Goal: Transaction & Acquisition: Purchase product/service

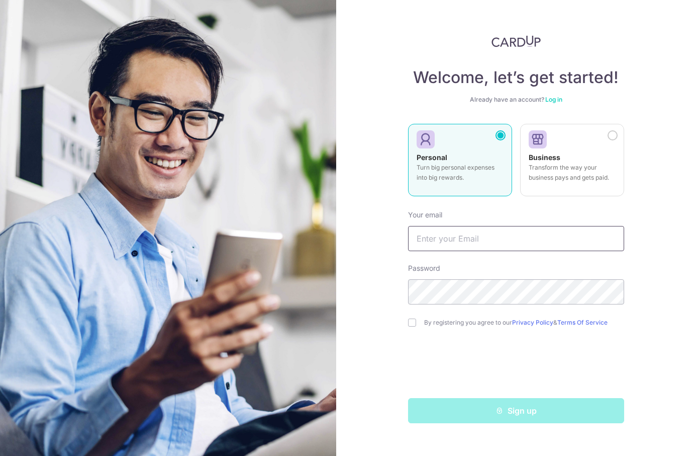
click at [434, 239] on input "text" at bounding box center [516, 238] width 216 height 25
type input "[EMAIL_ADDRESS][DOMAIN_NAME]"
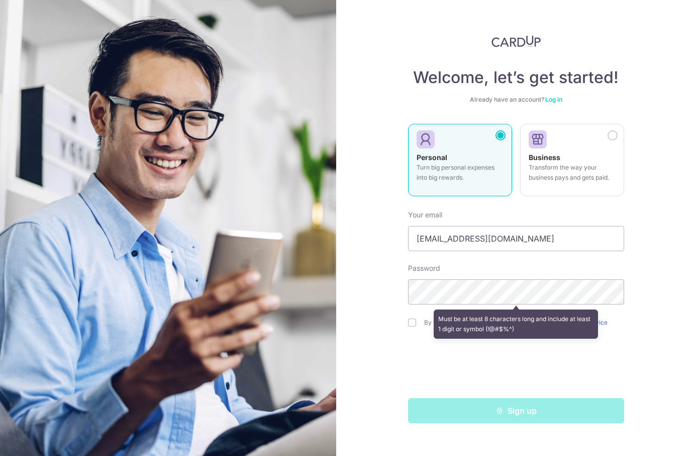
click at [488, 266] on div "Password Must be at least 8 characters long and include at least 1 digit or sym…" at bounding box center [516, 283] width 216 height 41
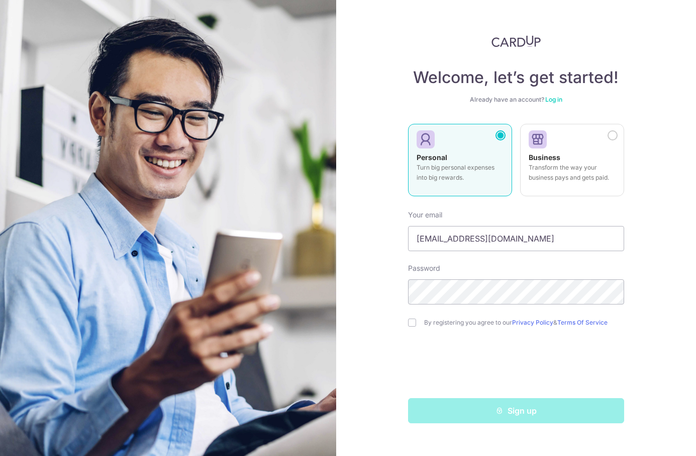
click at [637, 261] on div "Welcome, let’s get started! Already have an account? Log in Personal Turn big p…" at bounding box center [516, 228] width 361 height 456
click at [552, 100] on link "Log in" at bounding box center [554, 100] width 17 height 8
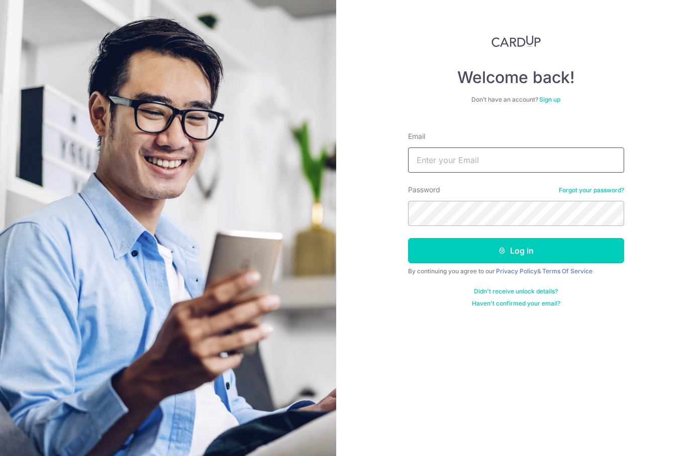
click at [482, 157] on input "Email" at bounding box center [516, 159] width 216 height 25
type input "[EMAIL_ADDRESS][DOMAIN_NAME]"
click at [581, 190] on link "Forgot your password?" at bounding box center [591, 190] width 65 height 8
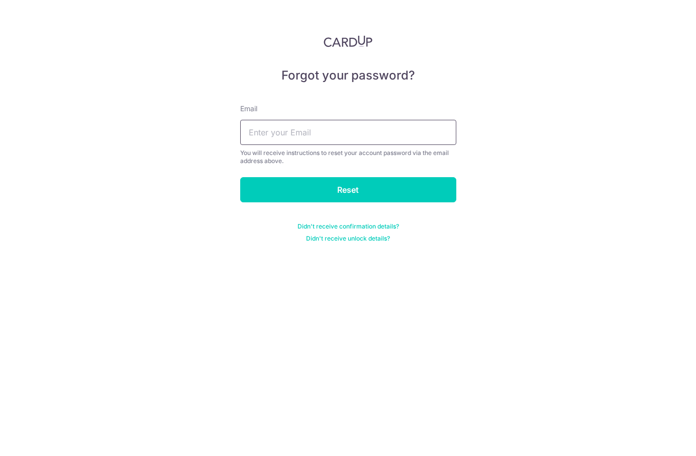
click at [326, 138] on input "text" at bounding box center [348, 132] width 216 height 25
type input "[EMAIL_ADDRESS][DOMAIN_NAME]"
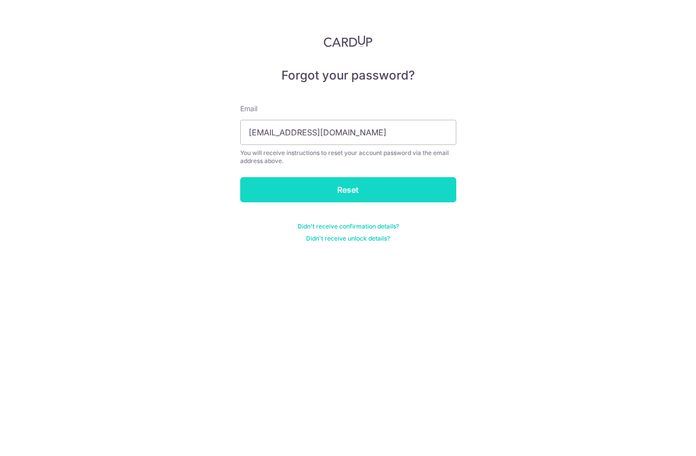
click at [322, 182] on input "Reset" at bounding box center [348, 189] width 216 height 25
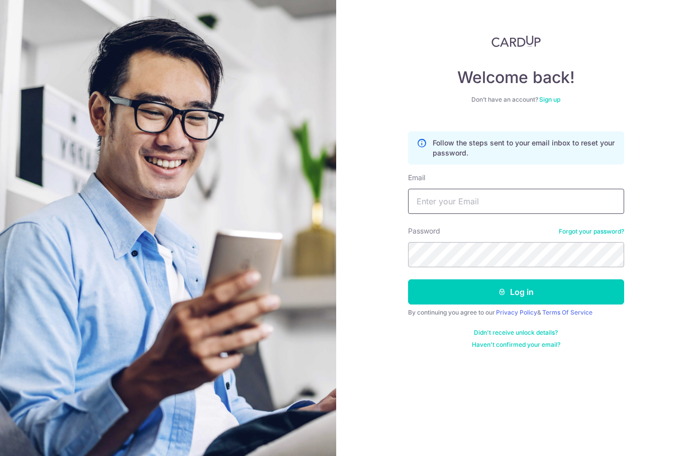
click at [448, 194] on input "Email" at bounding box center [516, 201] width 216 height 25
type input "[EMAIL_ADDRESS][DOMAIN_NAME]"
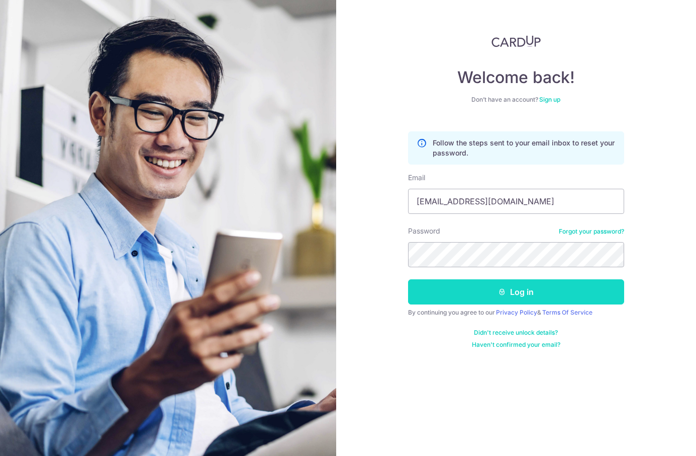
click at [491, 292] on button "Log in" at bounding box center [516, 291] width 216 height 25
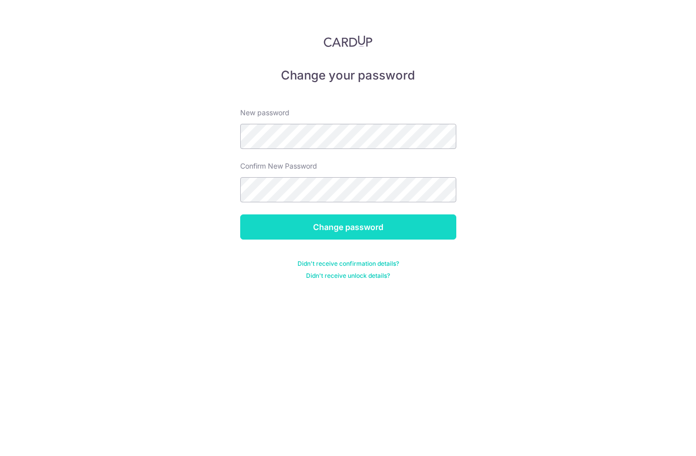
click at [299, 230] on input "Change password" at bounding box center [348, 226] width 216 height 25
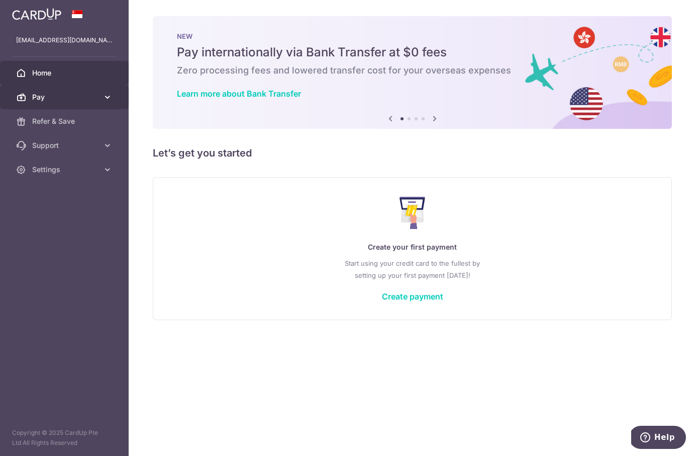
click at [105, 99] on icon at bounding box center [108, 97] width 10 height 10
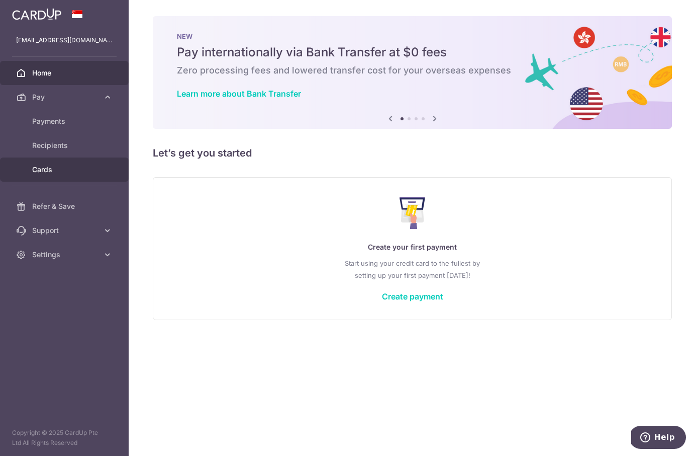
click at [72, 161] on link "Cards" at bounding box center [64, 169] width 129 height 24
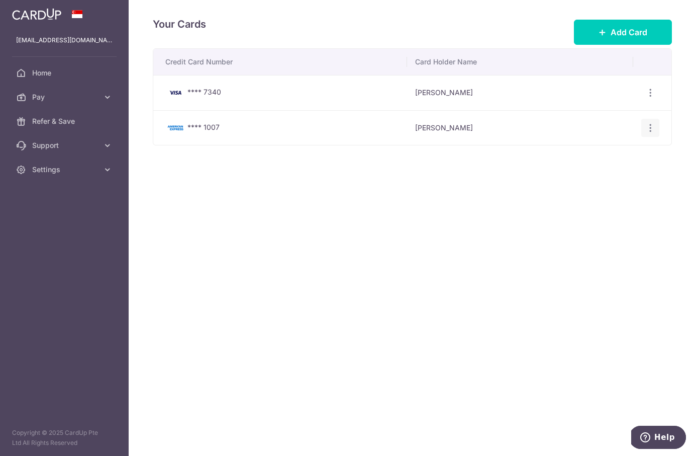
click at [653, 127] on icon "button" at bounding box center [651, 128] width 11 height 11
click at [615, 172] on link "Delete" at bounding box center [607, 179] width 105 height 24
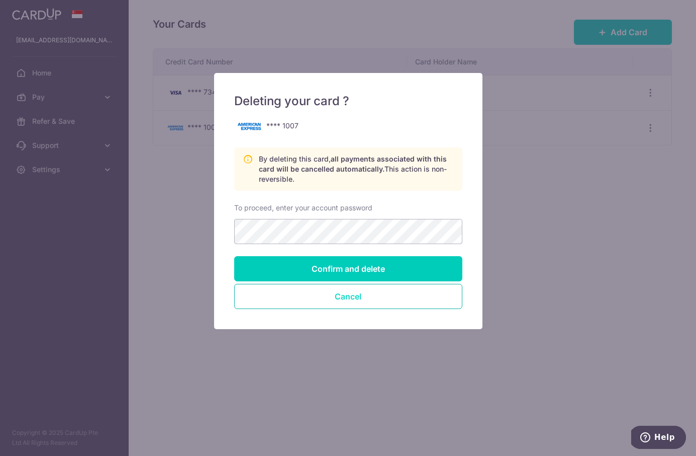
click at [350, 297] on button "Cancel" at bounding box center [348, 296] width 228 height 25
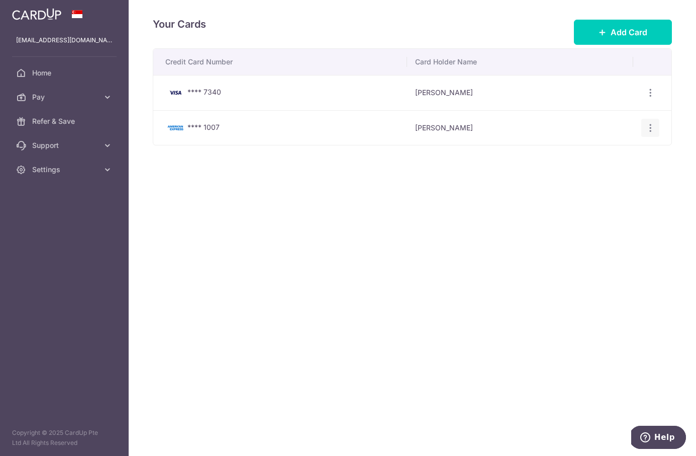
click at [651, 129] on icon "button" at bounding box center [651, 128] width 11 height 11
click at [598, 179] on span "Delete" at bounding box center [617, 179] width 68 height 12
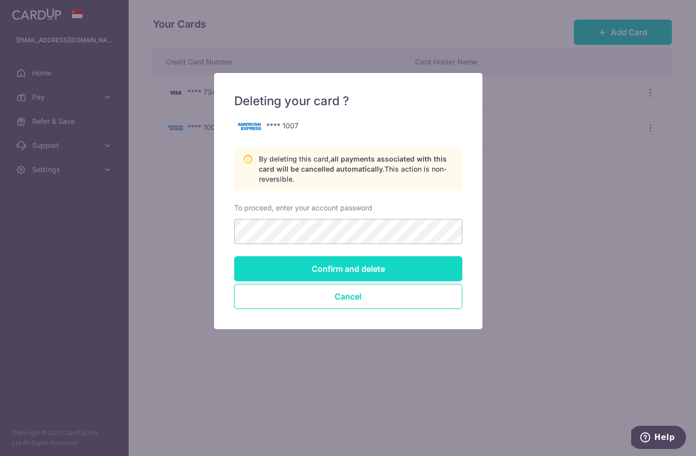
click at [372, 276] on input "Confirm and delete" at bounding box center [348, 268] width 228 height 25
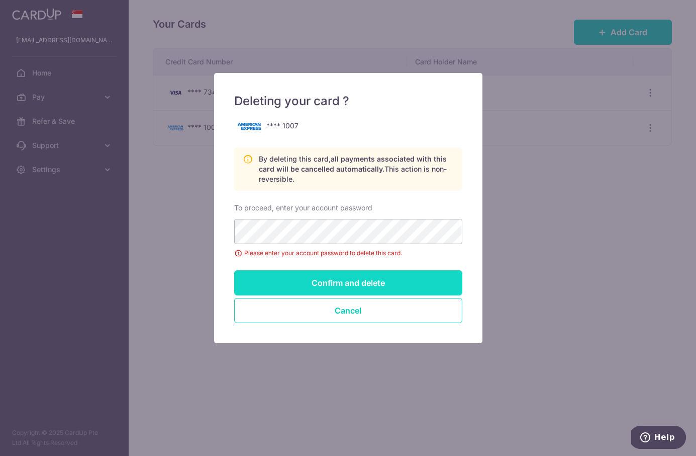
click at [340, 282] on input "Confirm and delete" at bounding box center [348, 282] width 228 height 25
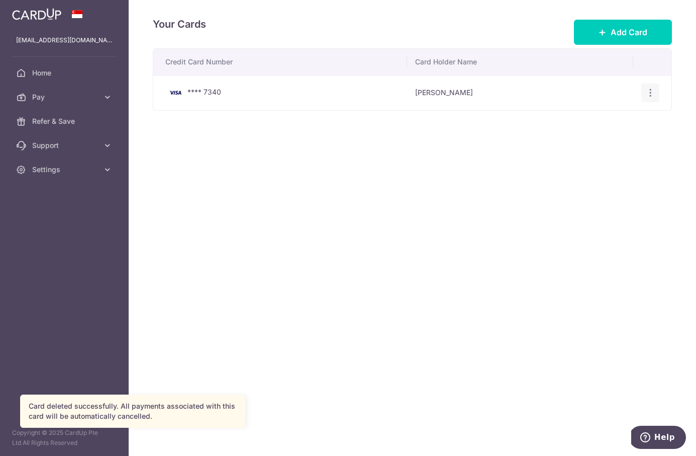
click at [650, 90] on icon "button" at bounding box center [651, 92] width 11 height 11
click at [590, 143] on span "Delete" at bounding box center [617, 145] width 68 height 12
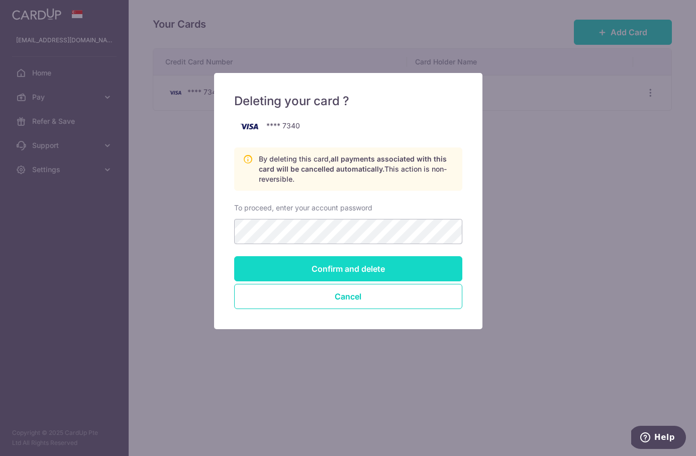
click at [337, 266] on input "Confirm and delete" at bounding box center [348, 268] width 228 height 25
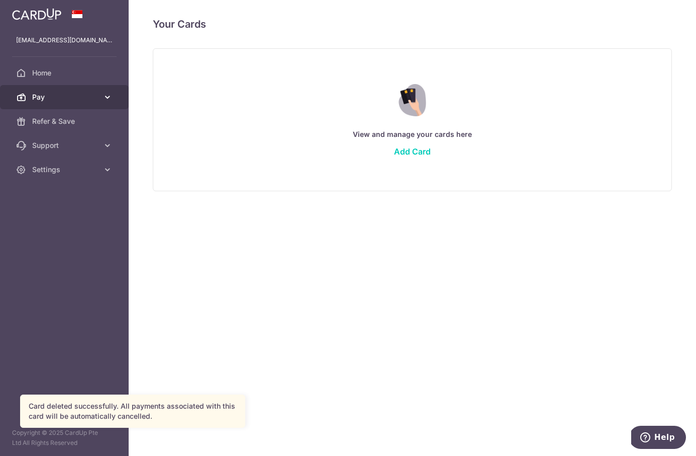
click at [108, 96] on icon at bounding box center [108, 97] width 10 height 10
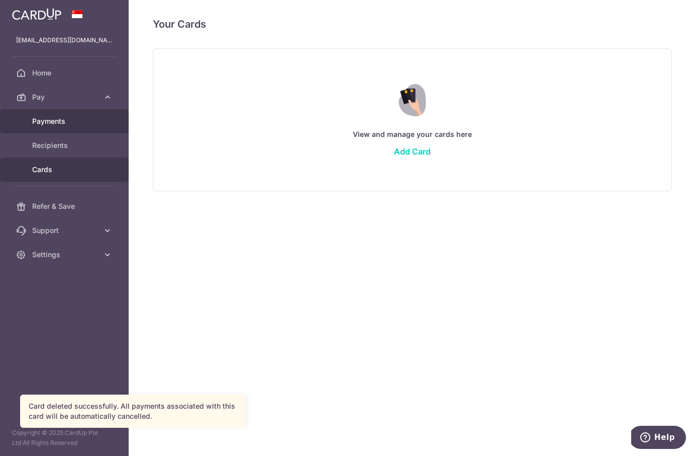
click at [68, 123] on span "Payments" at bounding box center [65, 121] width 66 height 10
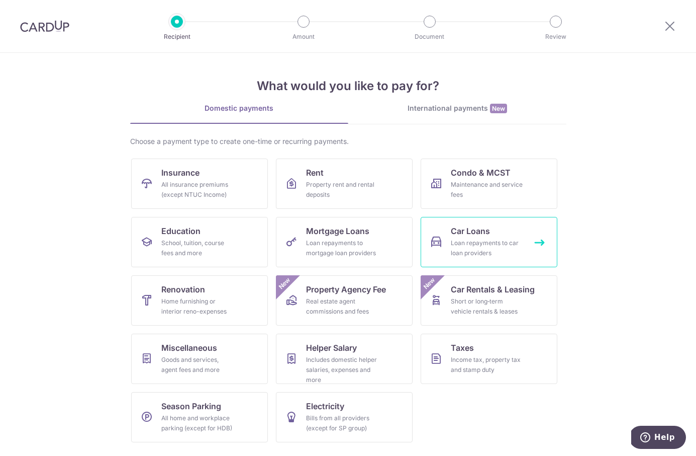
click at [493, 257] on div "Loan repayments to car loan providers" at bounding box center [487, 248] width 72 height 20
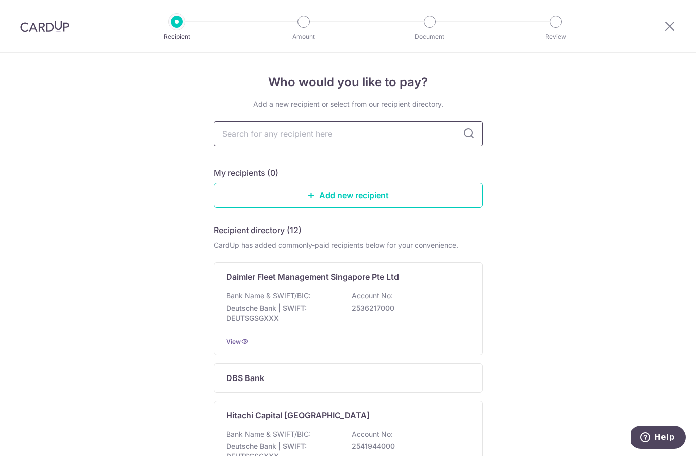
click at [360, 136] on input "text" at bounding box center [349, 133] width 270 height 25
type input "mercede"
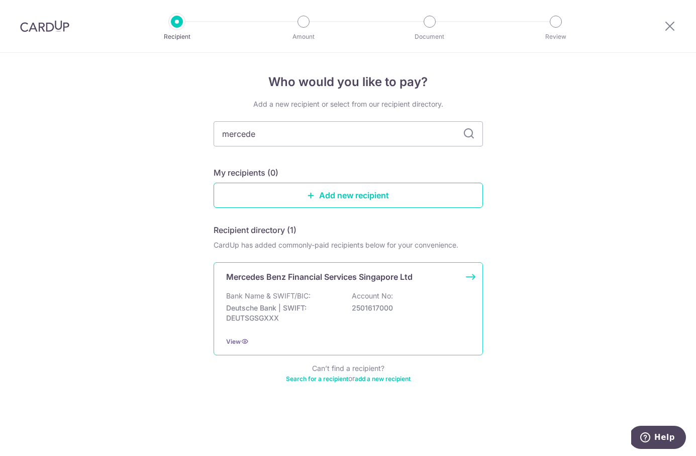
click at [286, 278] on p "Mercedes Benz Financial Services Singapore Ltd" at bounding box center [319, 277] width 187 height 12
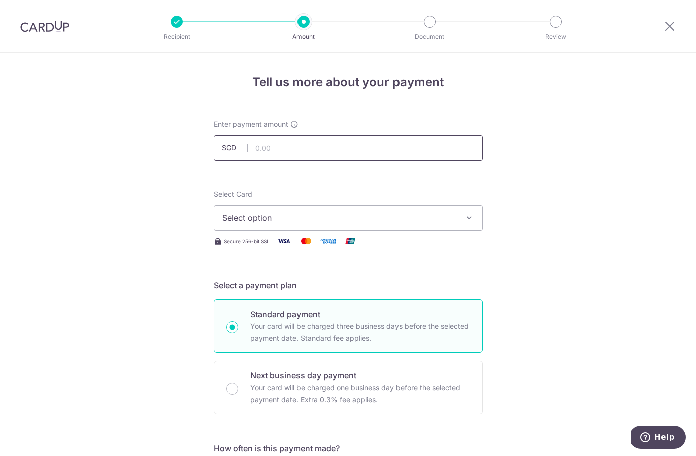
click at [288, 153] on input "text" at bounding box center [349, 147] width 270 height 25
type input "2,256.00"
click at [450, 214] on span "Select option" at bounding box center [339, 218] width 234 height 12
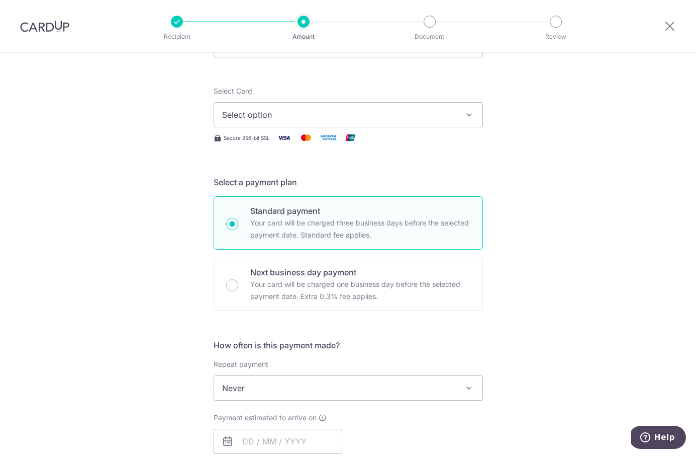
scroll to position [196, 0]
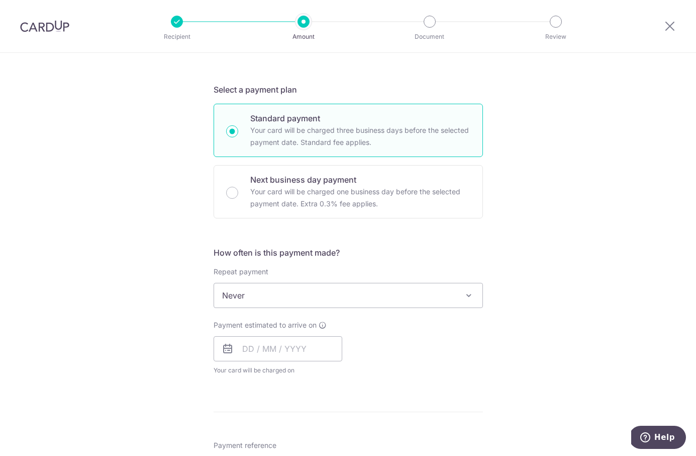
click at [396, 297] on span "Never" at bounding box center [348, 295] width 269 height 24
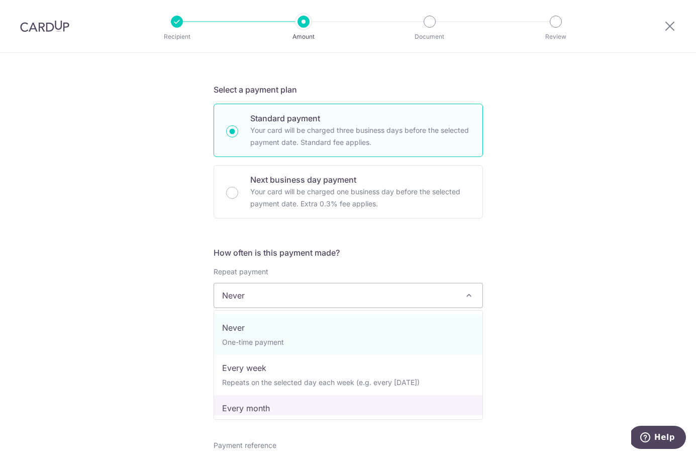
select select "3"
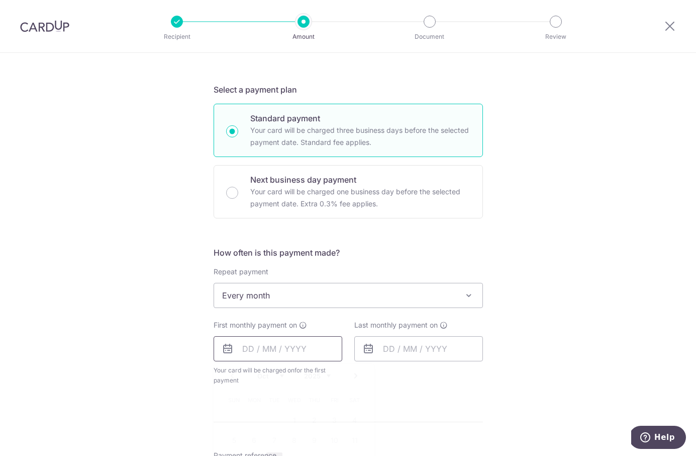
click at [302, 350] on input "text" at bounding box center [278, 348] width 129 height 25
click at [140, 350] on div "Tell us more about your payment Enter payment amount SGD 2,256.00 2256.00 Selec…" at bounding box center [348, 317] width 696 height 920
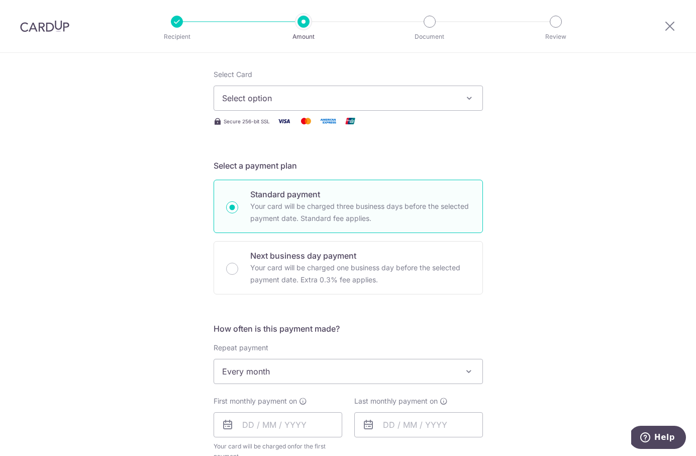
scroll to position [0, 0]
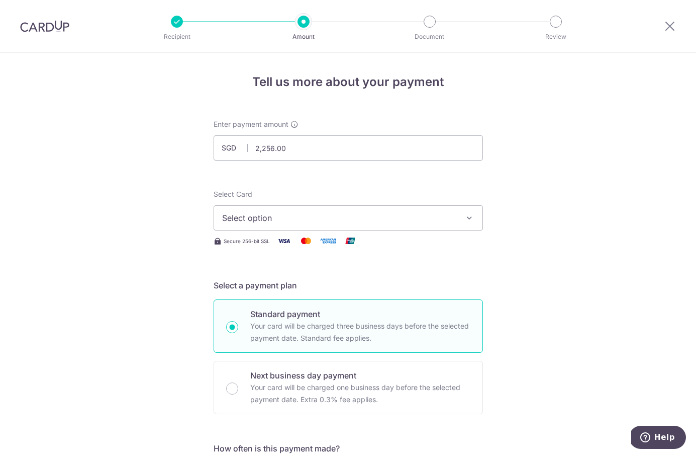
click at [308, 214] on span "Select option" at bounding box center [339, 218] width 234 height 12
click at [285, 244] on span "Add credit card" at bounding box center [357, 246] width 234 height 10
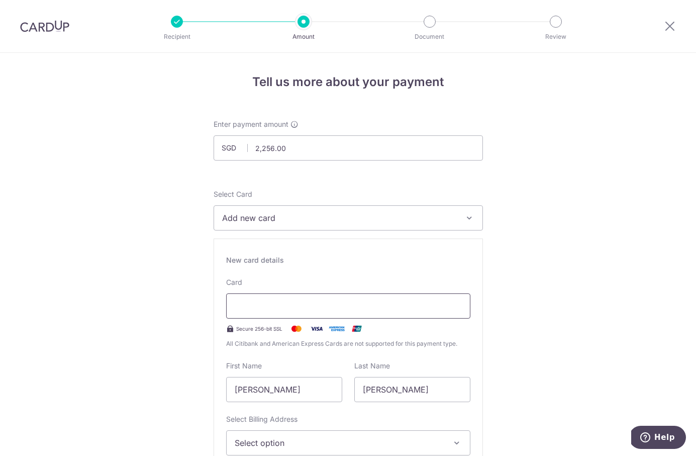
click at [265, 313] on div at bounding box center [348, 305] width 244 height 25
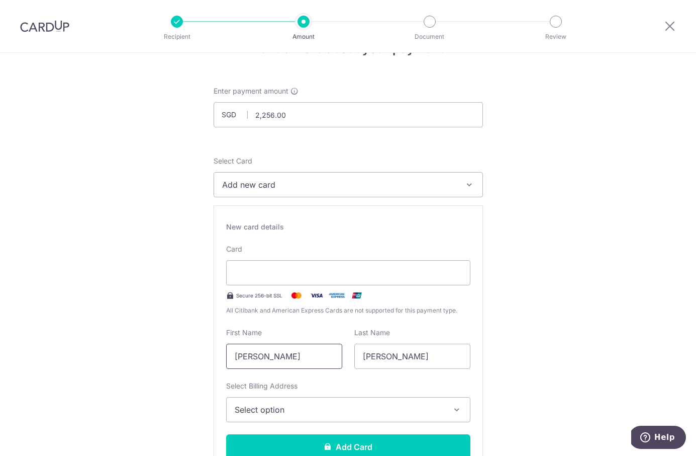
scroll to position [61, 0]
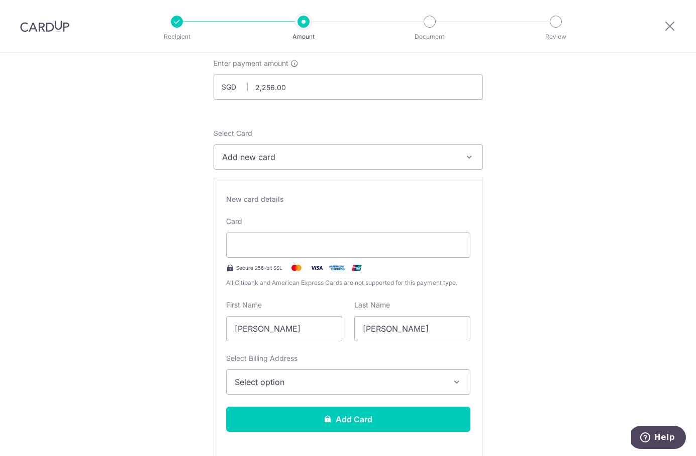
click at [295, 381] on span "Select option" at bounding box center [339, 382] width 209 height 12
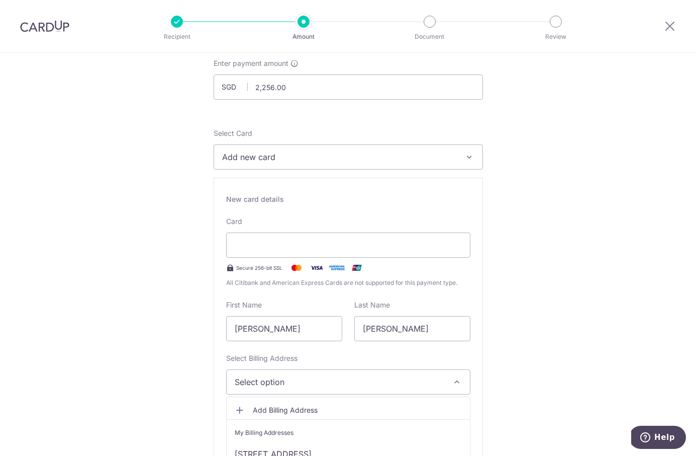
scroll to position [120, 0]
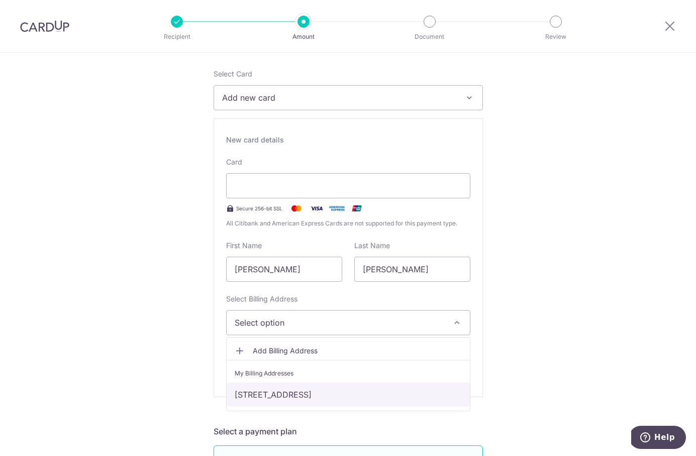
click at [287, 392] on link "207A #14-205, Woodleigh Link, Singapore, Singapore-361207" at bounding box center [348, 394] width 243 height 24
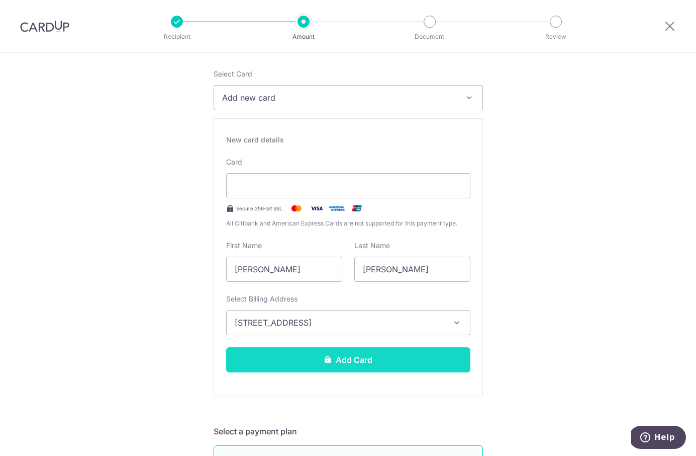
click at [377, 356] on button "Add Card" at bounding box center [348, 359] width 244 height 25
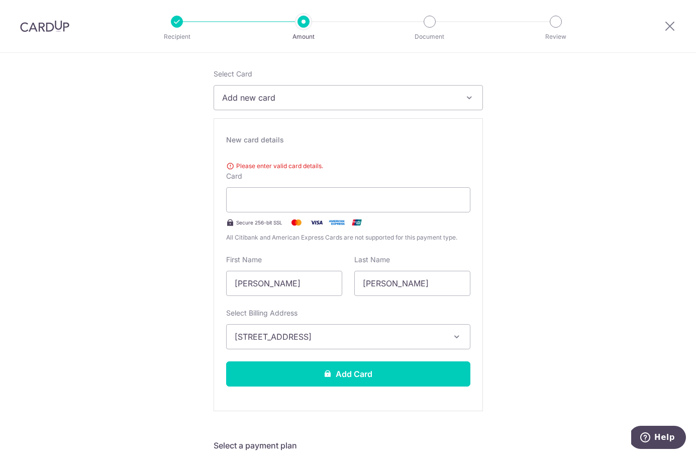
click at [278, 168] on span "Please enter valid card details." at bounding box center [348, 166] width 244 height 10
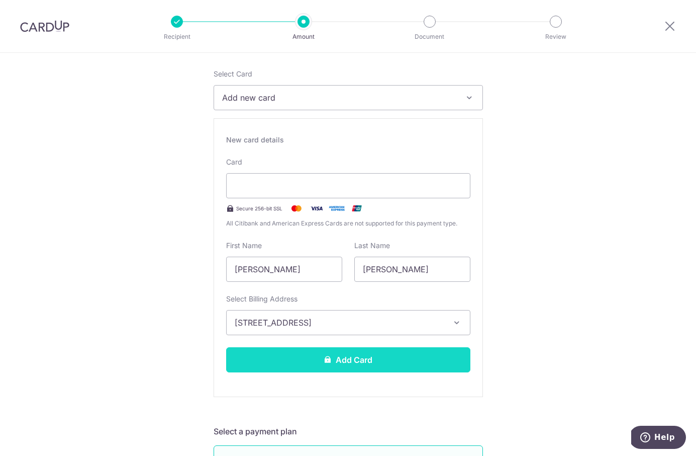
click at [393, 349] on button "Add Card" at bounding box center [348, 359] width 244 height 25
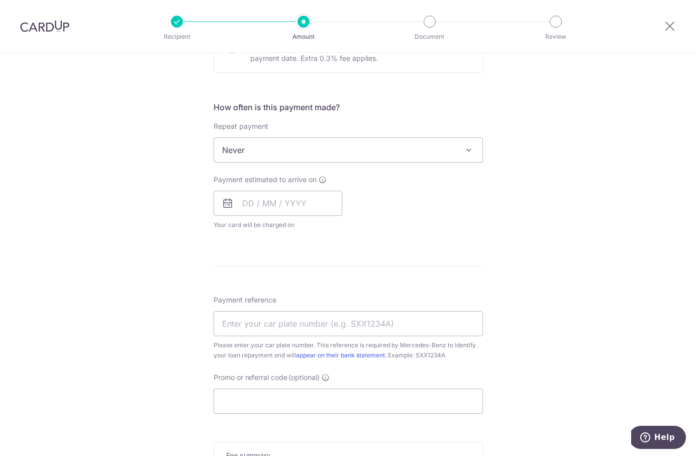
scroll to position [350, 0]
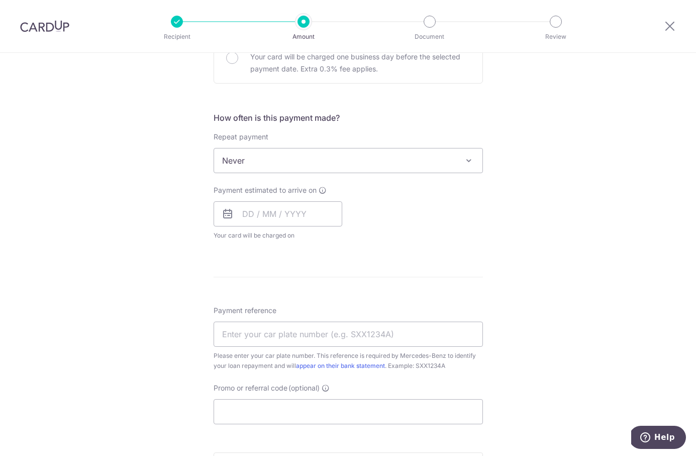
click at [339, 154] on span "Never" at bounding box center [348, 160] width 269 height 24
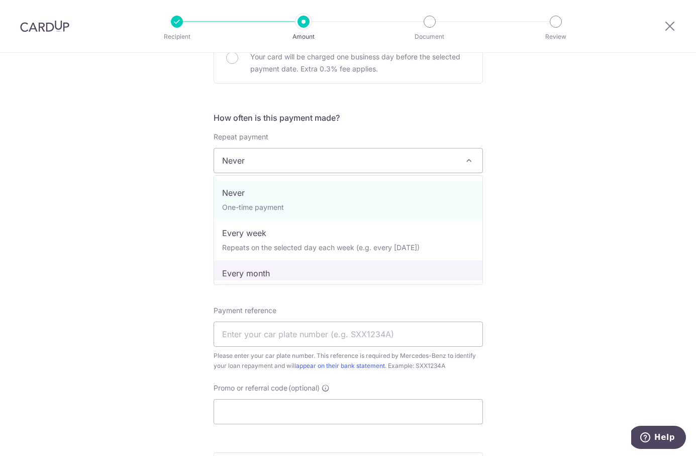
select select "3"
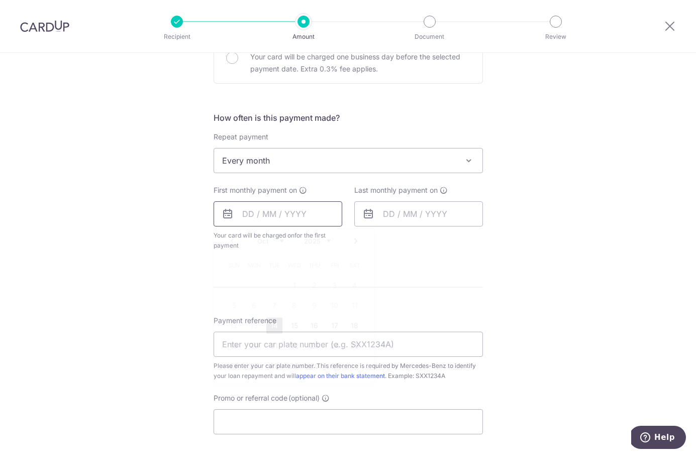
click at [270, 212] on input "text" at bounding box center [278, 213] width 129 height 25
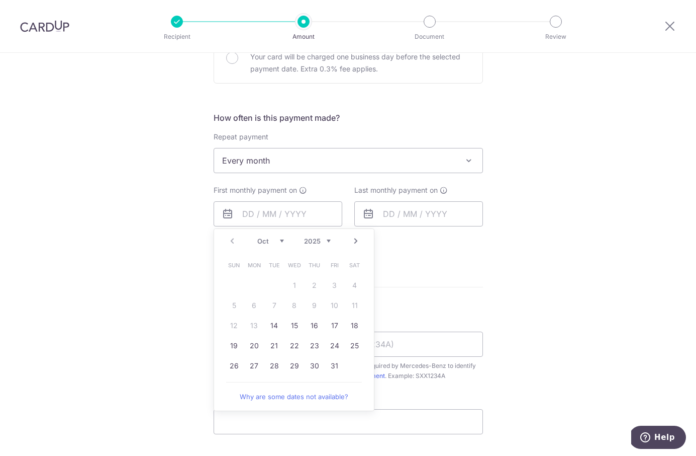
click at [458, 264] on form "Enter payment amount SGD 2,256.00 2256.00 Card added successfully Select Card *…" at bounding box center [349, 182] width 270 height 826
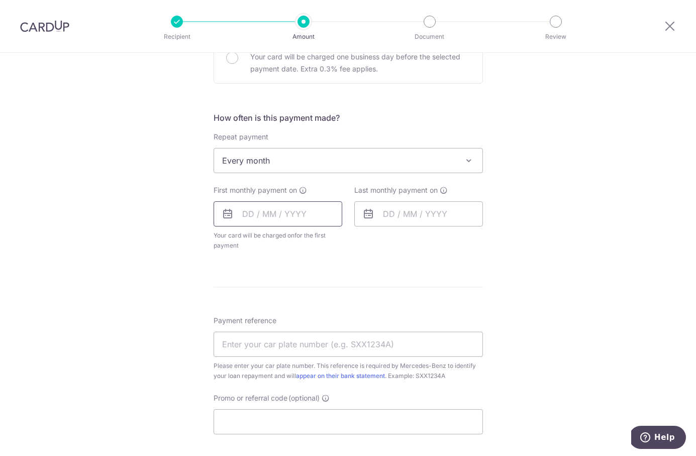
click at [296, 214] on input "text" at bounding box center [278, 213] width 129 height 25
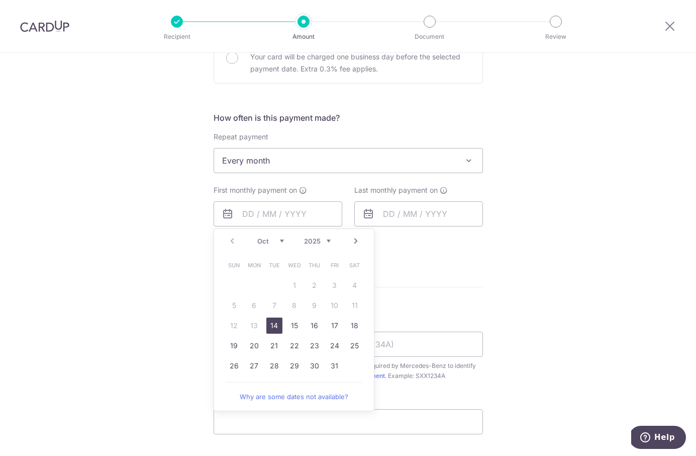
click at [354, 241] on link "Next" at bounding box center [356, 241] width 12 height 12
click at [314, 306] on link "6" at bounding box center [315, 305] width 16 height 16
type input "[DATE]"
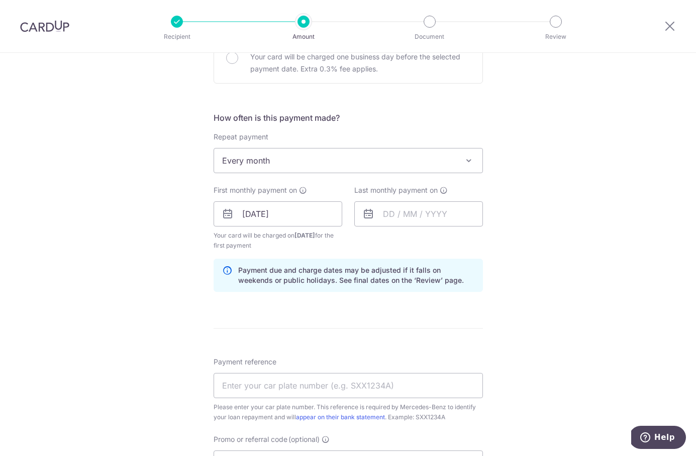
click at [564, 227] on div "Tell us more about your payment Enter payment amount SGD 2,256.00 2256.00 Card …" at bounding box center [348, 192] width 696 height 981
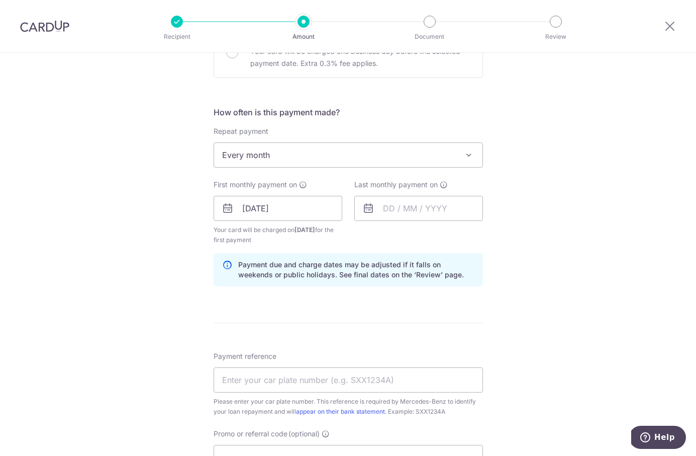
scroll to position [359, 0]
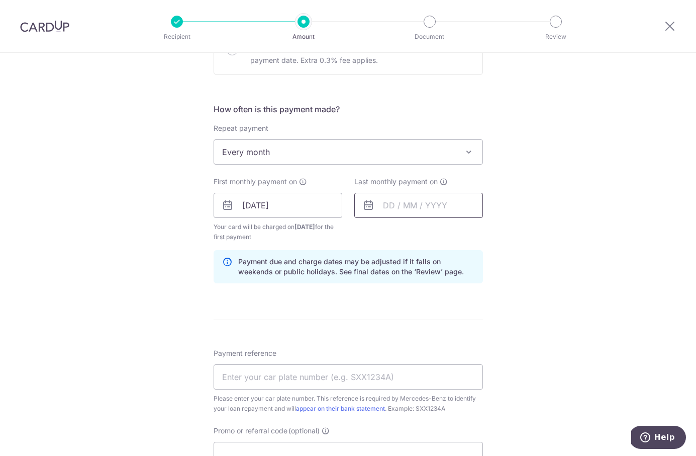
click at [399, 208] on input "text" at bounding box center [419, 205] width 129 height 25
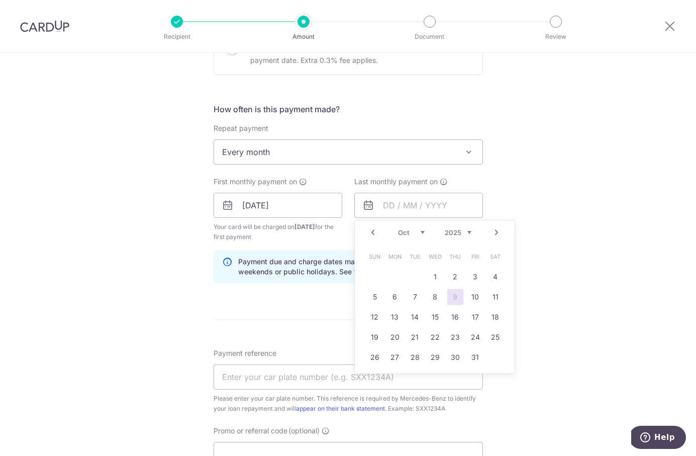
click at [495, 232] on link "Next" at bounding box center [497, 232] width 12 height 12
click at [375, 230] on link "Prev" at bounding box center [373, 232] width 12 height 12
click at [492, 231] on link "Next" at bounding box center [497, 232] width 12 height 12
click at [465, 231] on select "2024 2025 2026 2027 2028 2029 2030 2031 2032 2033 2034 2035" at bounding box center [458, 232] width 27 height 8
click at [477, 280] on link "6" at bounding box center [476, 277] width 16 height 16
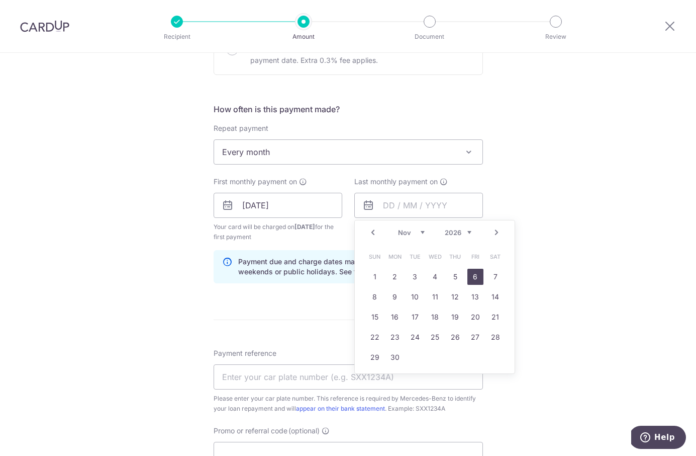
type input "[DATE]"
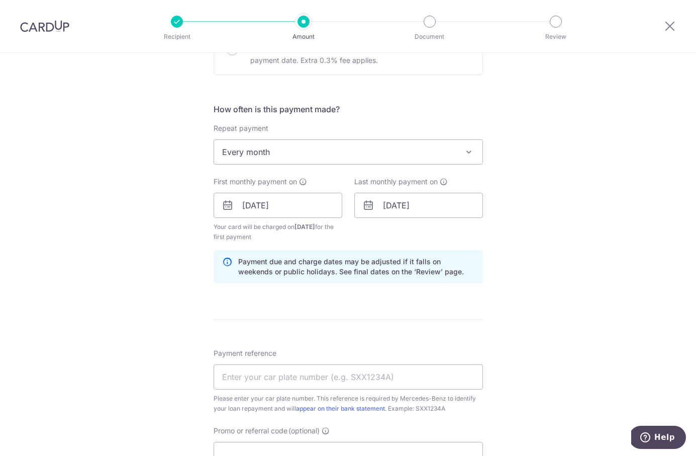
click at [524, 275] on div "Tell us more about your payment Enter payment amount SGD 2,256.00 2256.00 Card …" at bounding box center [348, 184] width 696 height 981
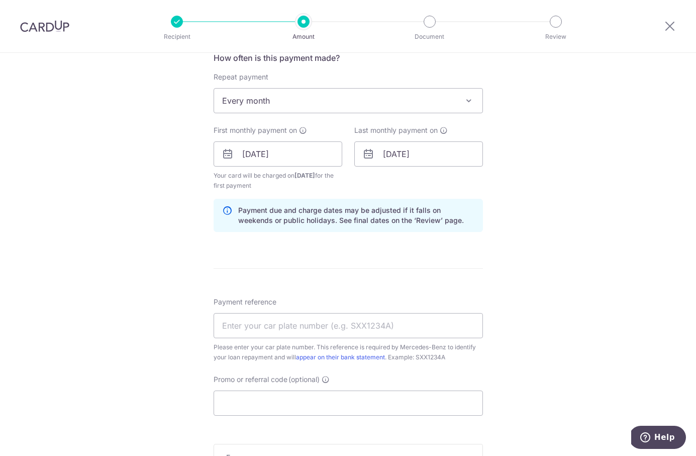
scroll to position [411, 0]
click at [414, 324] on input "Payment reference" at bounding box center [349, 324] width 270 height 25
type input "SLP 8001 T"
click at [595, 307] on div "Tell us more about your payment Enter payment amount SGD 2,256.00 2256.00 Card …" at bounding box center [348, 132] width 696 height 981
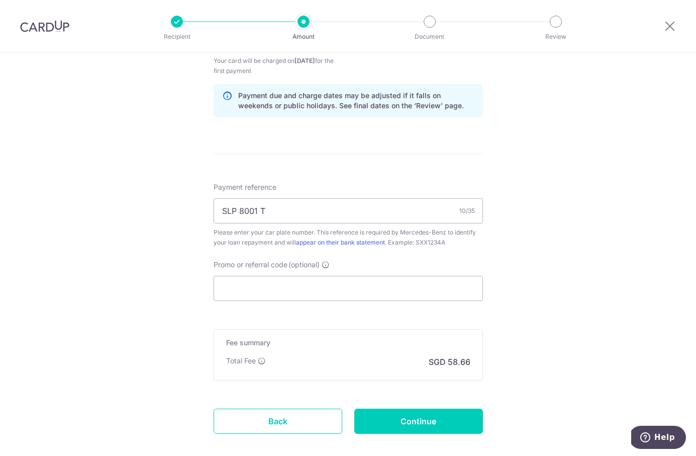
scroll to position [578, 0]
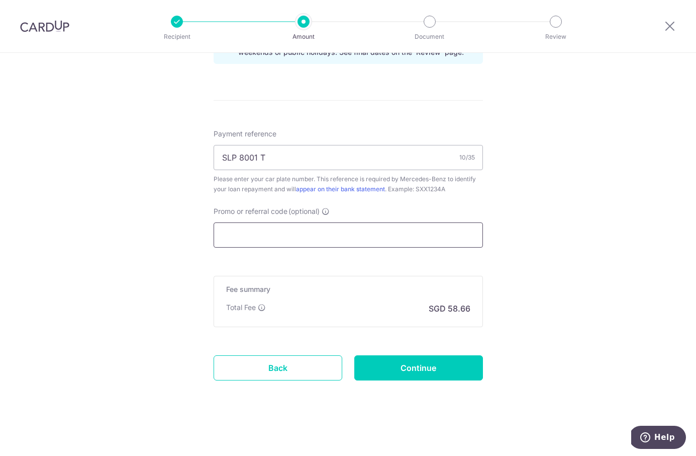
click at [445, 235] on input "Promo or referral code (optional)" at bounding box center [349, 234] width 270 height 25
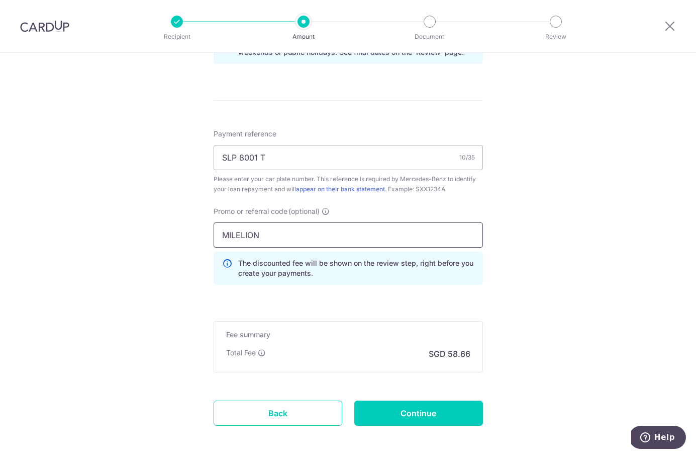
type input "MILELION"
click at [376, 237] on input "MILELION" at bounding box center [349, 234] width 270 height 25
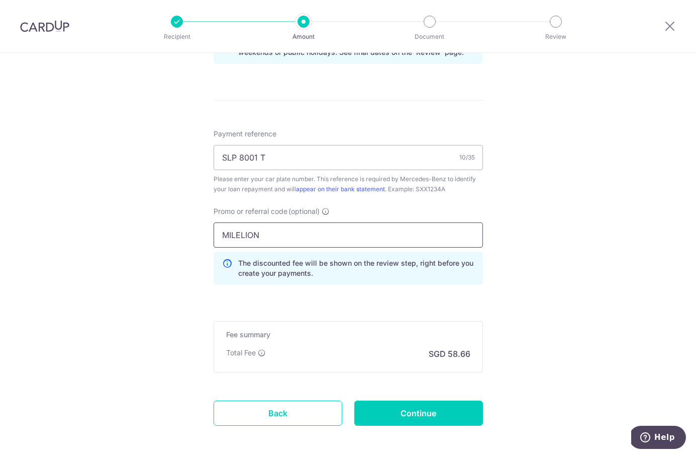
click at [376, 237] on input "MILELION" at bounding box center [349, 234] width 270 height 25
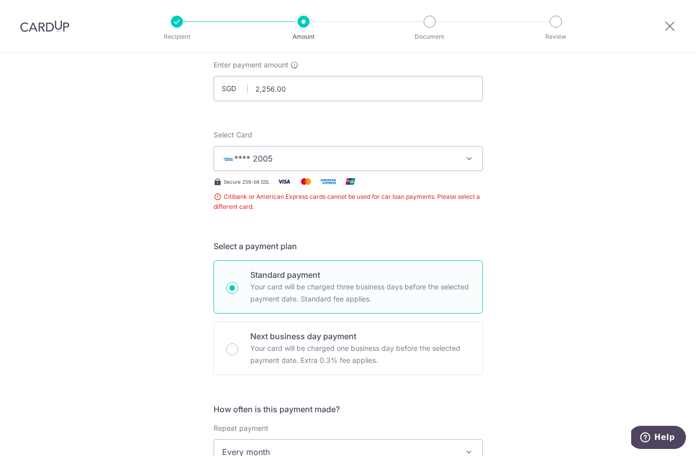
scroll to position [20, 0]
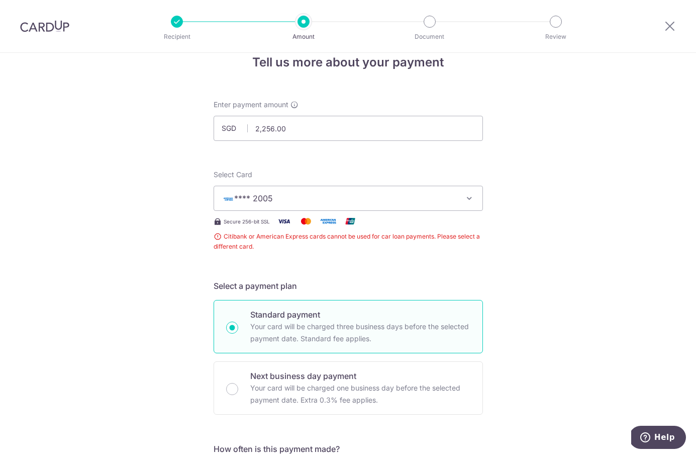
click at [47, 22] on img at bounding box center [44, 26] width 49 height 12
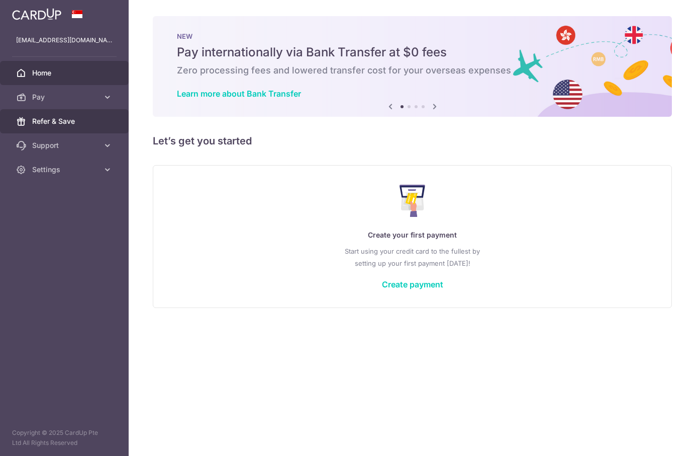
click at [72, 120] on span "Refer & Save" at bounding box center [65, 121] width 66 height 10
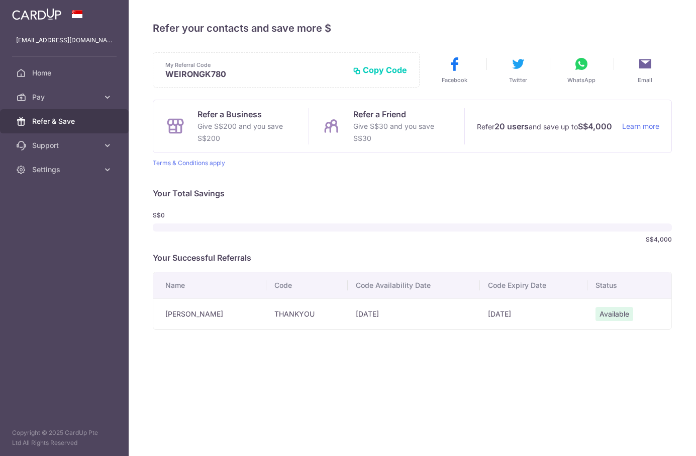
click at [374, 315] on td "25/07/2025" at bounding box center [414, 313] width 132 height 31
click at [506, 317] on td "25/10/2025" at bounding box center [534, 313] width 108 height 31
click at [295, 320] on td "THANKYOU" at bounding box center [307, 313] width 81 height 31
click at [90, 100] on span "Pay" at bounding box center [65, 97] width 66 height 10
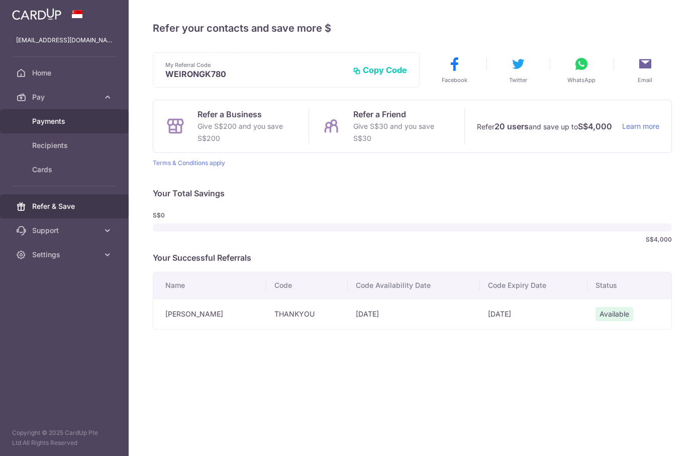
click at [55, 125] on span "Payments" at bounding box center [65, 121] width 66 height 10
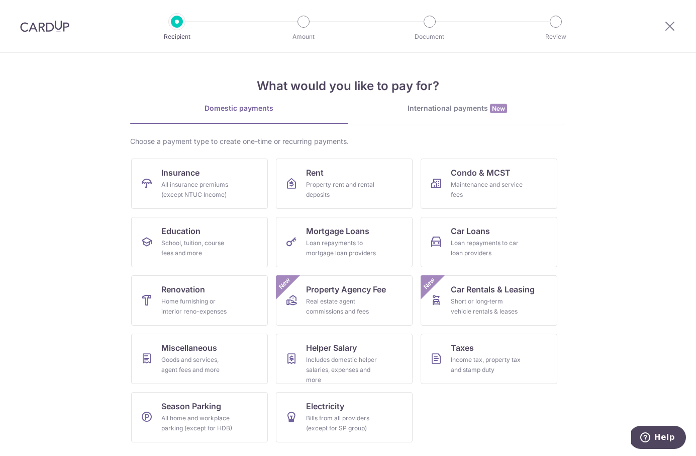
click at [55, 31] on img at bounding box center [44, 26] width 49 height 12
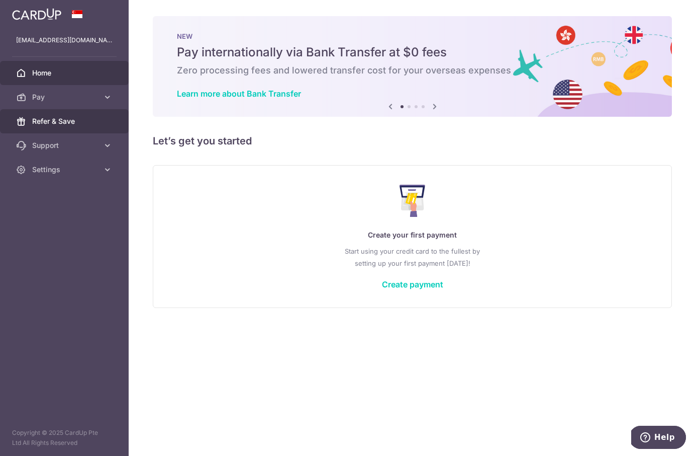
click at [55, 119] on span "Refer & Save" at bounding box center [65, 121] width 66 height 10
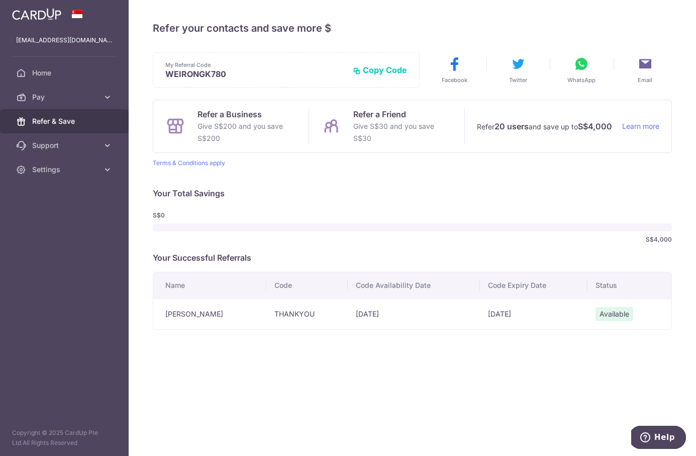
click at [608, 314] on span "Available" at bounding box center [615, 314] width 38 height 14
click at [342, 354] on div "× Invite your friends via email To Send Invitations Sample From CardUp Subject …" at bounding box center [413, 228] width 568 height 456
click at [304, 312] on td "THANKYOU" at bounding box center [307, 313] width 81 height 31
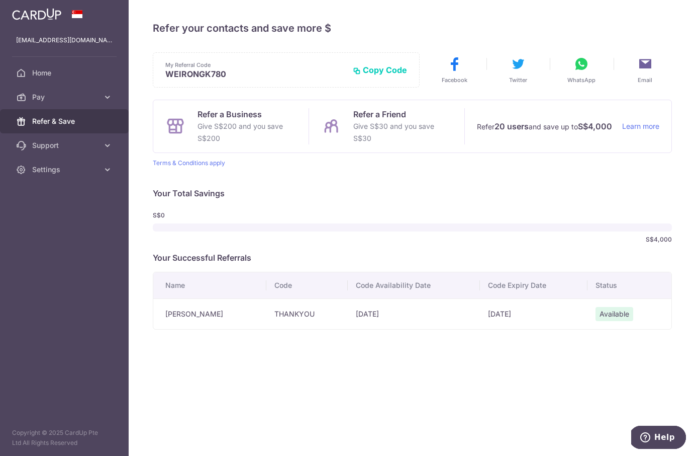
click at [304, 312] on td "THANKYOU" at bounding box center [307, 313] width 81 height 31
click at [394, 179] on div "My Referral Code WEIRONGK780 Copy Code Copied Facebook Twitter WhatsApp Email R…" at bounding box center [412, 190] width 519 height 277
click at [96, 149] on span "Support" at bounding box center [65, 145] width 66 height 10
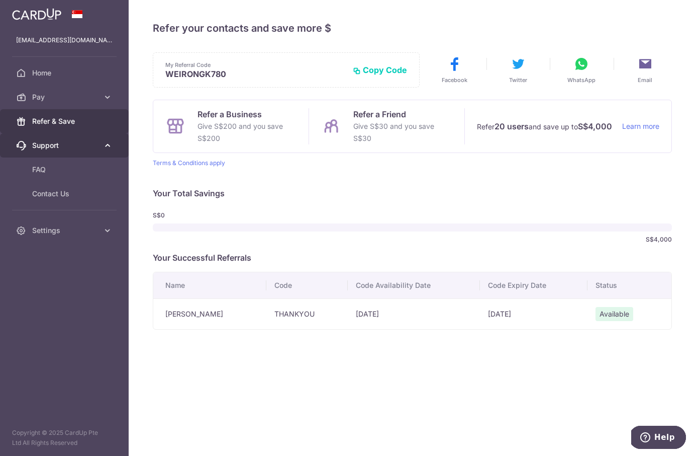
click at [92, 147] on span "Support" at bounding box center [65, 145] width 66 height 10
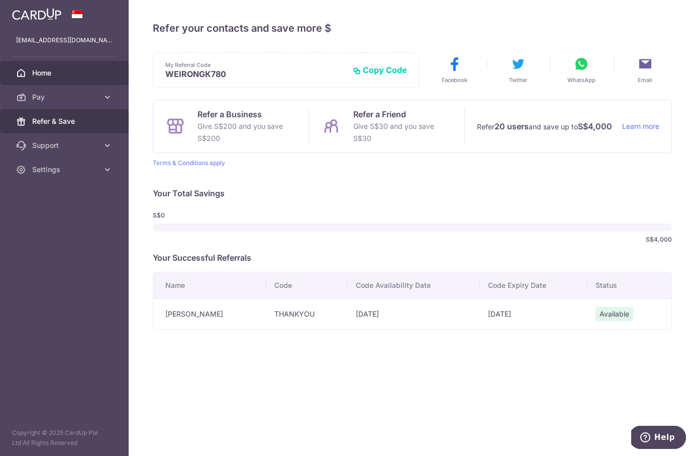
click at [39, 75] on span "Home" at bounding box center [65, 73] width 66 height 10
